Goal: Find contact information: Find contact information

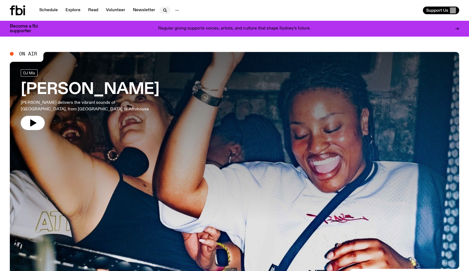
click at [168, 10] on button "button" at bounding box center [165, 11] width 11 height 8
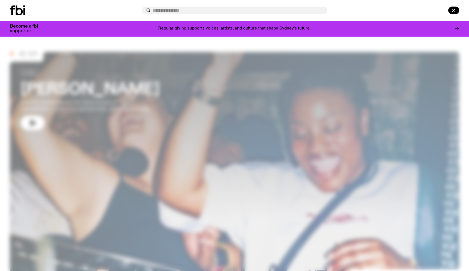
click at [168, 10] on input "text" at bounding box center [238, 10] width 170 height 5
type input "**********"
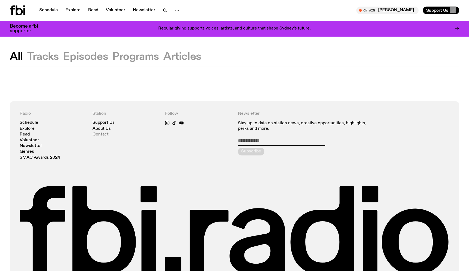
click at [103, 133] on link "Contact" at bounding box center [101, 134] width 16 height 4
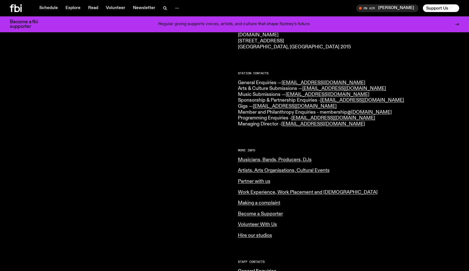
scroll to position [115, 0]
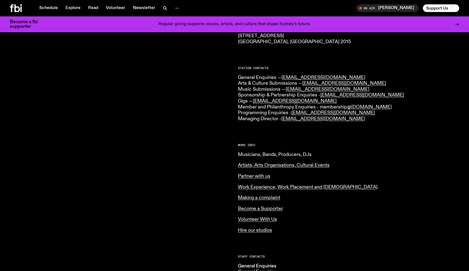
click at [265, 156] on link "Musicians, Bands, Producers, DJs" at bounding box center [275, 154] width 74 height 5
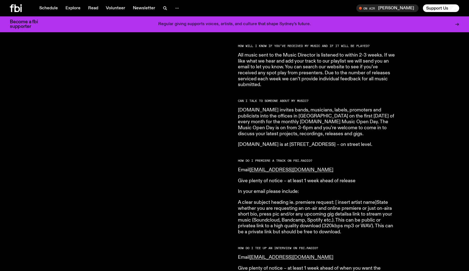
scroll to position [469, 0]
